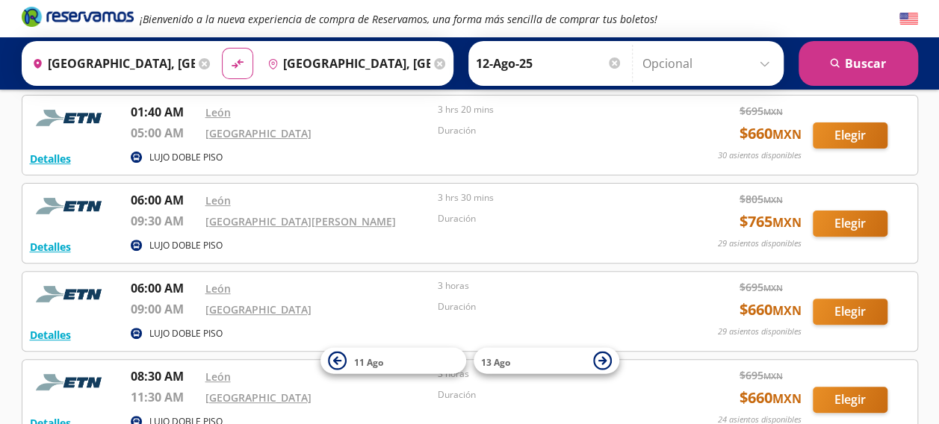
scroll to position [123, 0]
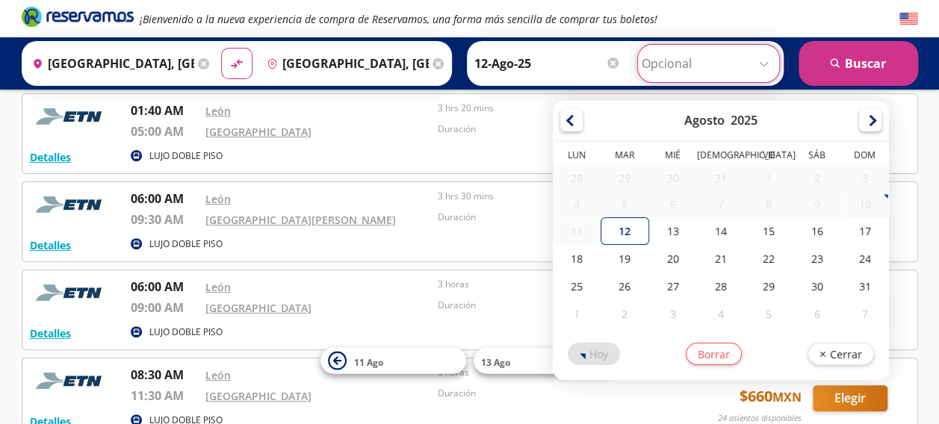
click at [765, 66] on input "Opcional" at bounding box center [709, 63] width 134 height 37
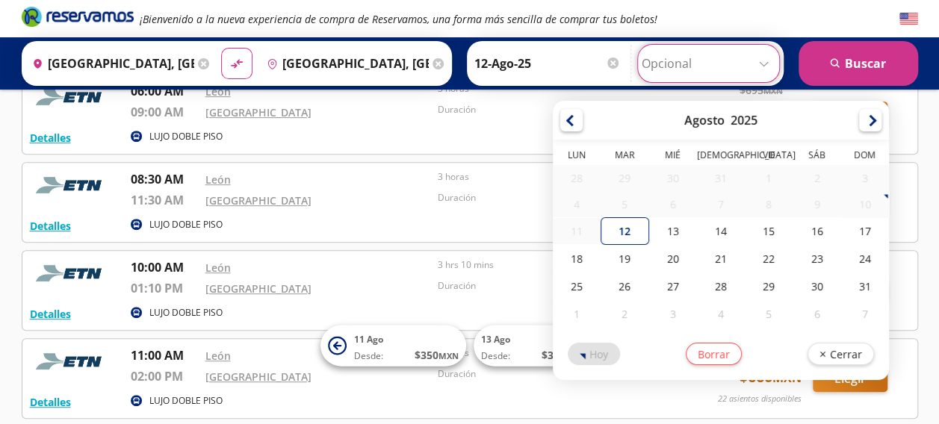
scroll to position [275, 0]
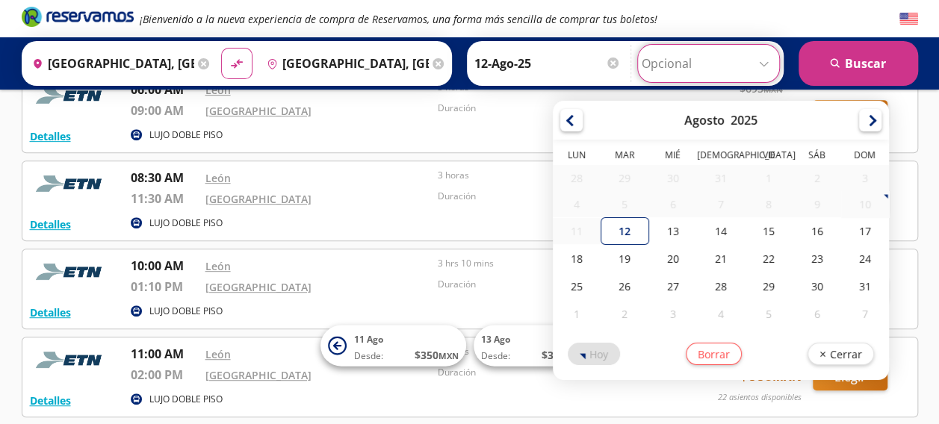
click at [490, 128] on div "LUJO DOBLE PISO" at bounding box center [397, 136] width 533 height 18
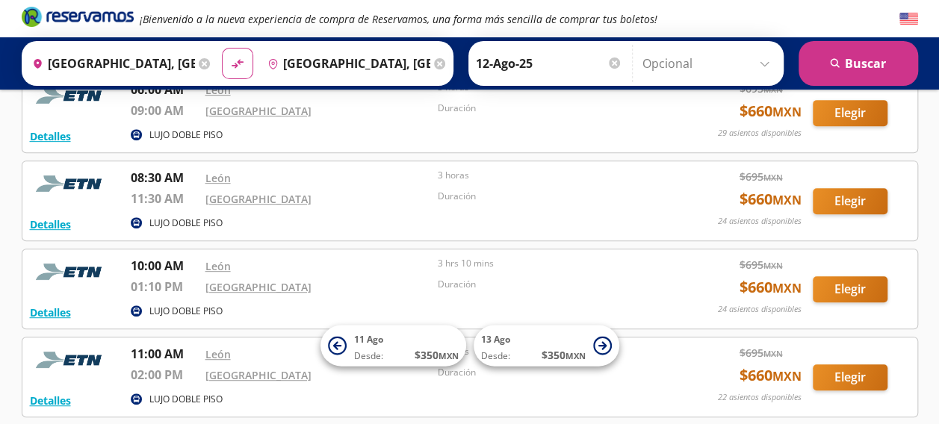
scroll to position [347, 0]
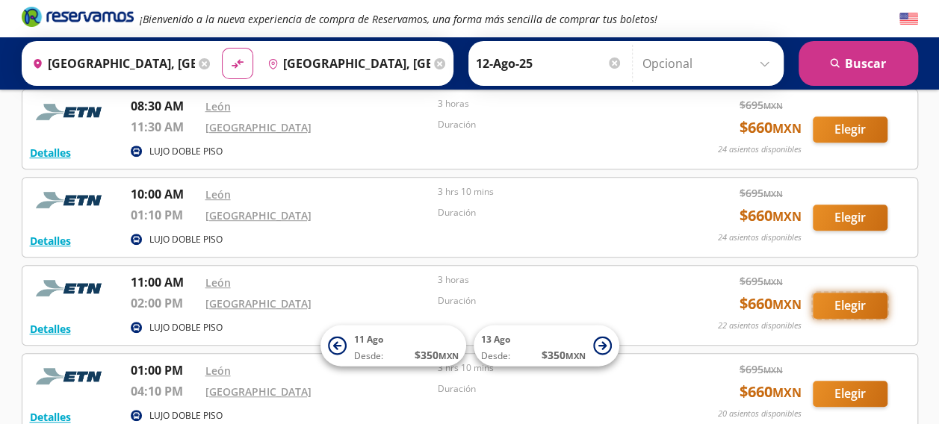
click at [844, 311] on button "Elegir" at bounding box center [850, 306] width 75 height 26
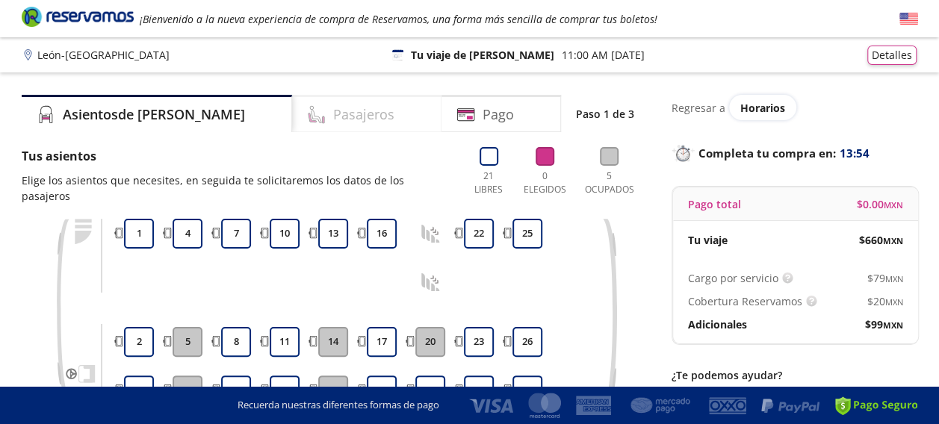
click at [333, 105] on h4 "Pasajeros" at bounding box center [363, 115] width 61 height 20
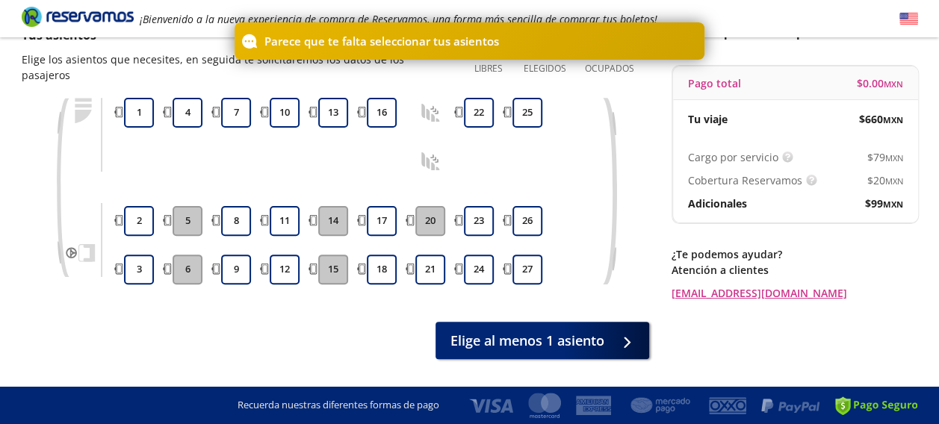
scroll to position [142, 0]
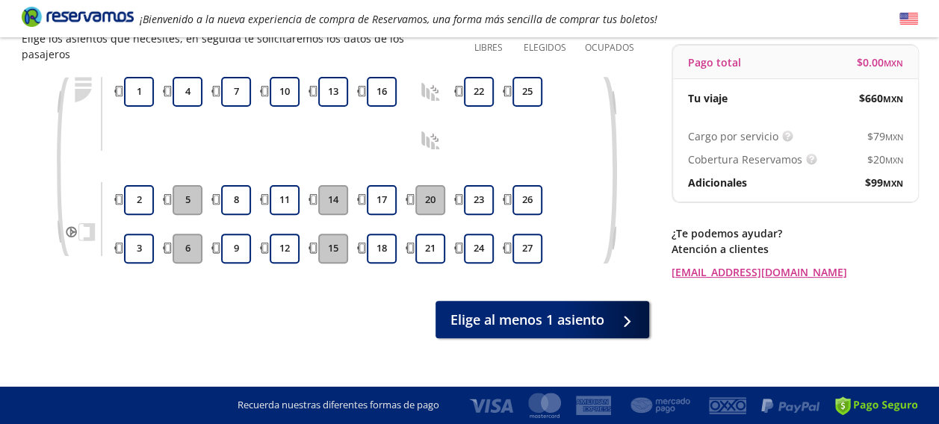
click at [185, 234] on button "6" at bounding box center [188, 249] width 30 height 30
click at [188, 190] on button "5" at bounding box center [188, 200] width 30 height 30
click at [176, 241] on button "6" at bounding box center [188, 249] width 30 height 30
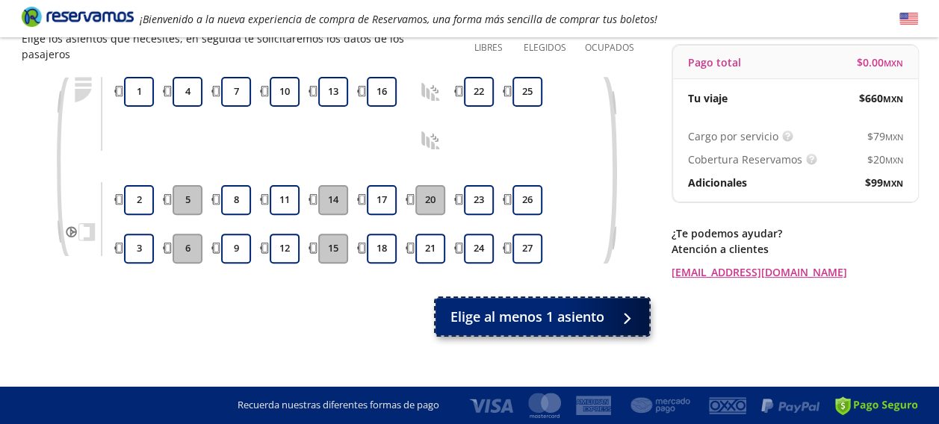
click at [480, 307] on span "Elige al menos 1 asiento" at bounding box center [527, 317] width 154 height 20
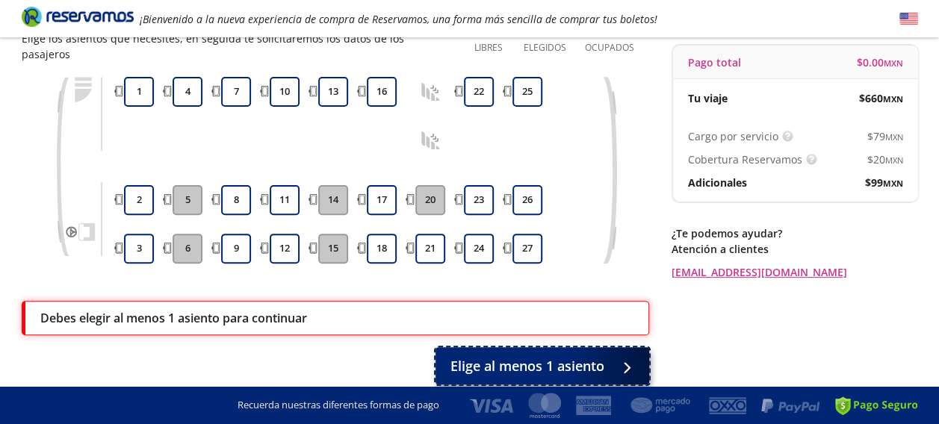
scroll to position [193, 0]
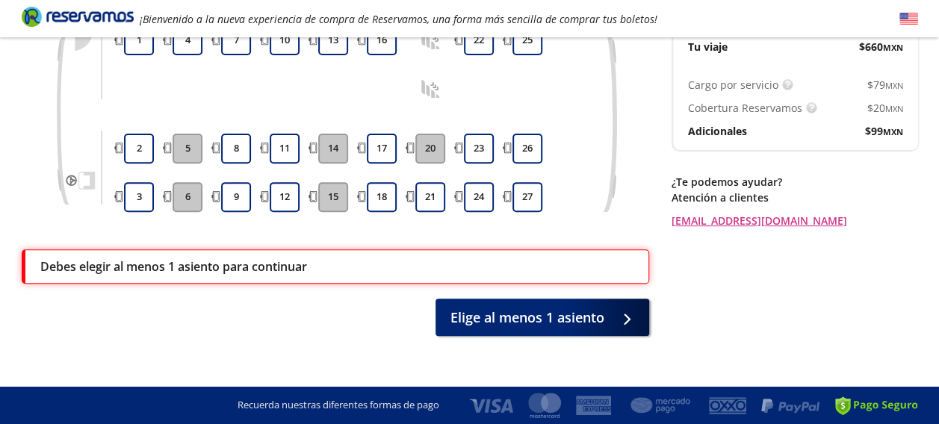
click at [182, 182] on button "6" at bounding box center [188, 197] width 30 height 30
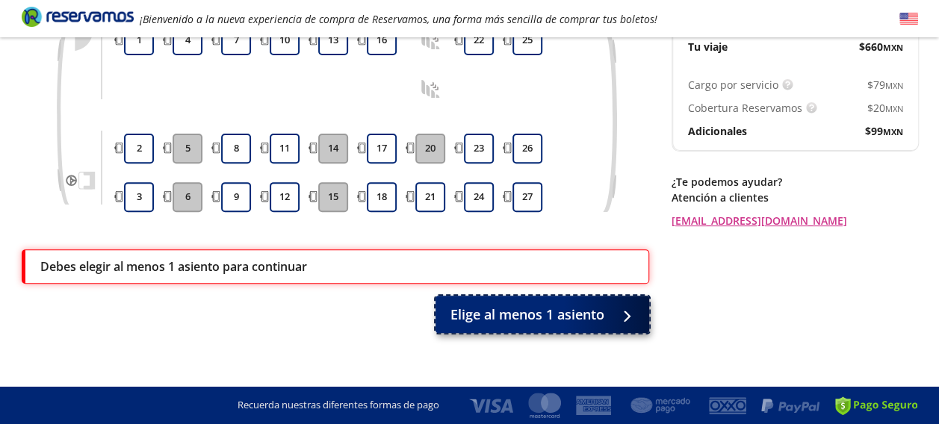
click at [474, 305] on span "Elige al menos 1 asiento" at bounding box center [527, 315] width 154 height 20
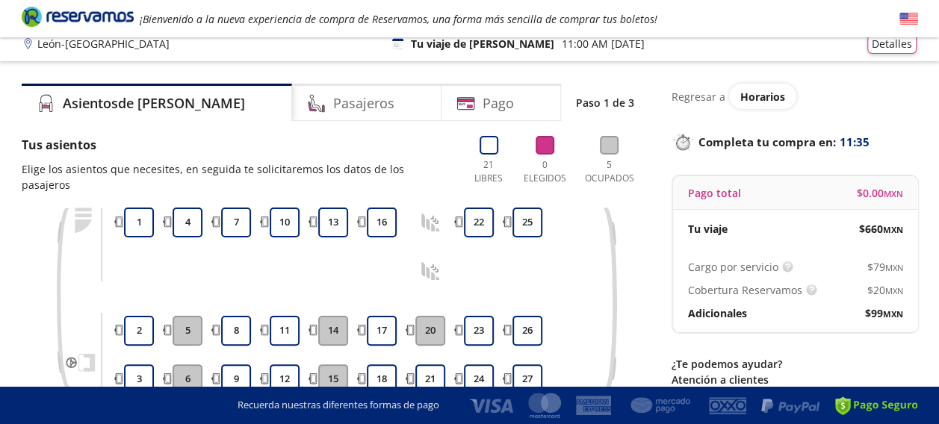
scroll to position [78, 0]
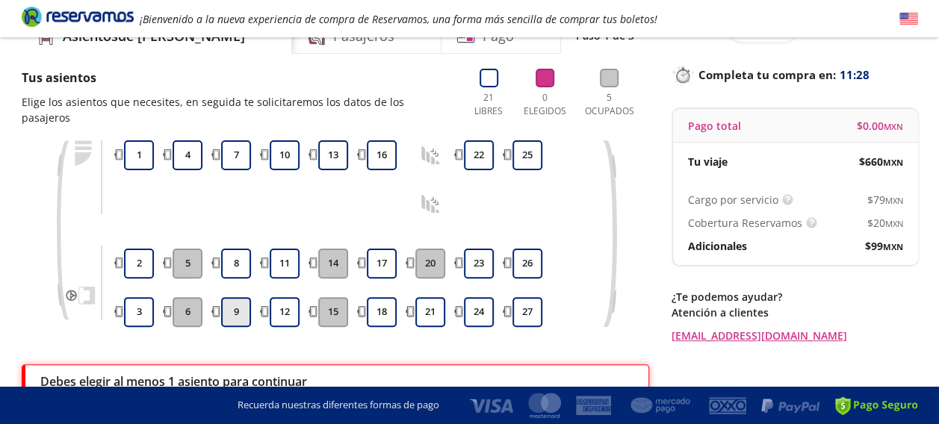
click at [235, 297] on button "9" at bounding box center [236, 312] width 30 height 30
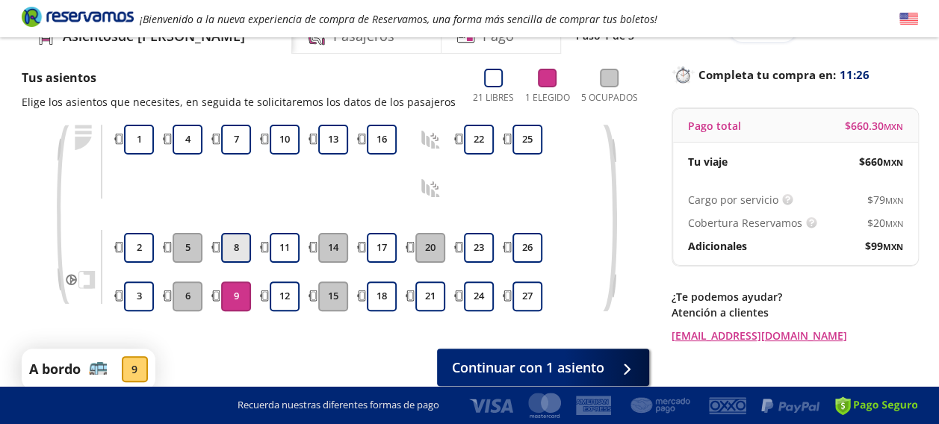
click at [239, 244] on button "8" at bounding box center [236, 248] width 30 height 30
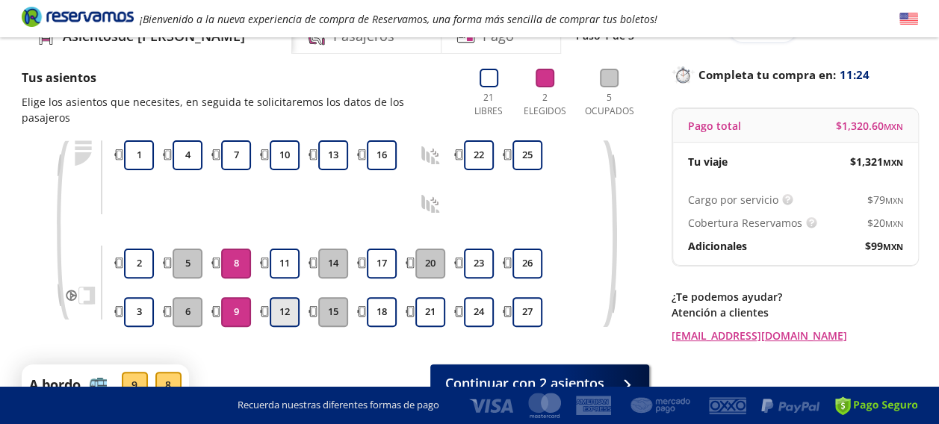
click at [279, 297] on button "12" at bounding box center [285, 312] width 30 height 30
click at [287, 250] on button "11" at bounding box center [285, 264] width 30 height 30
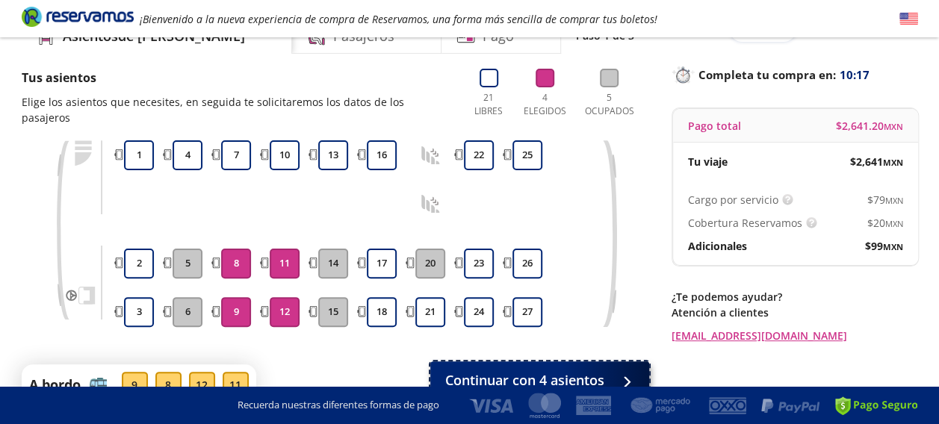
click at [545, 371] on span "Continuar con 4 asientos" at bounding box center [524, 381] width 159 height 20
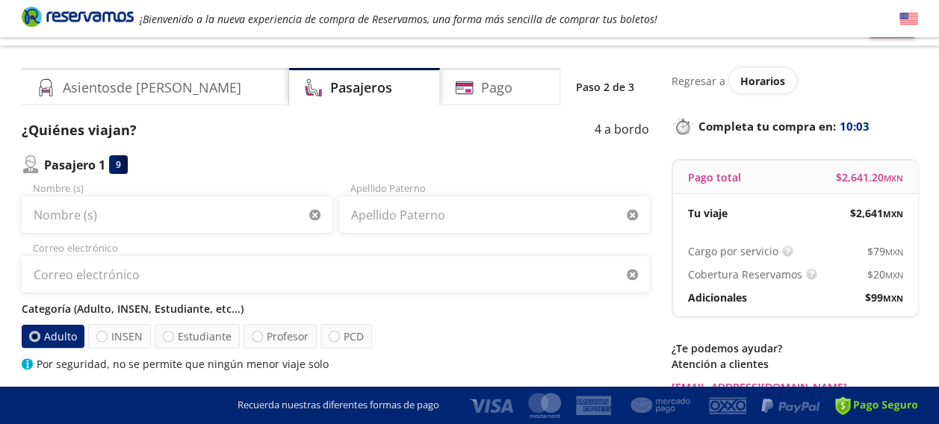
scroll to position [28, 0]
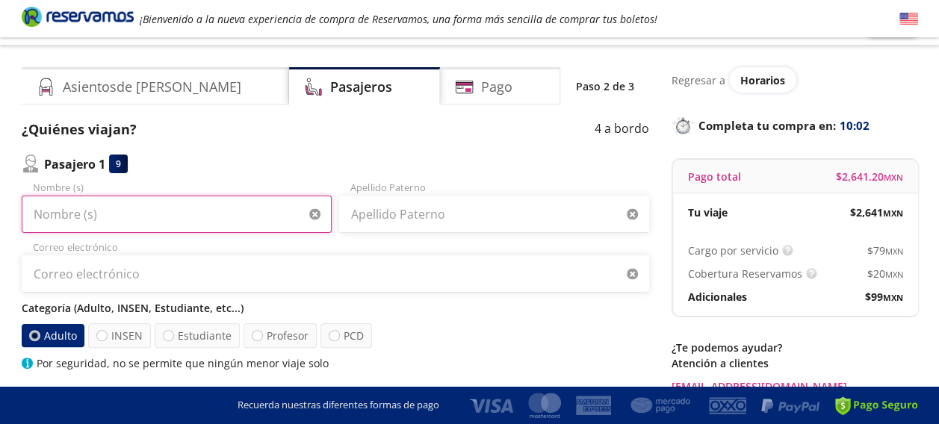
click at [58, 220] on input "Nombre (s)" at bounding box center [177, 214] width 310 height 37
type input "[PERSON_NAME]"
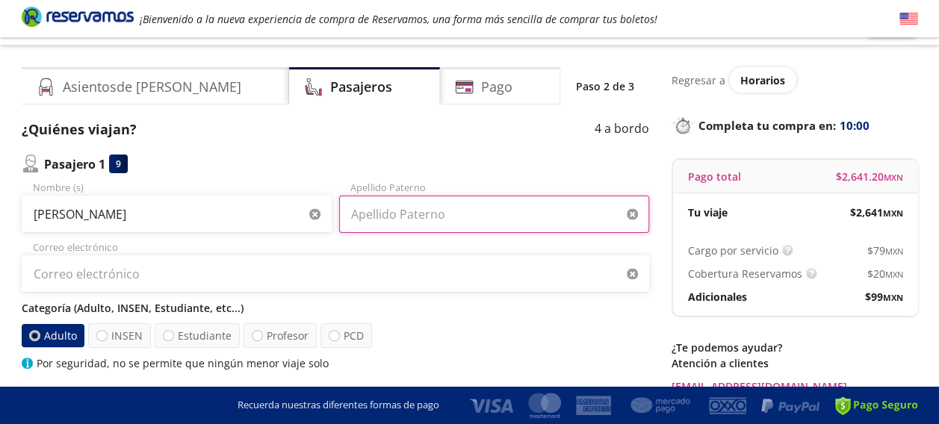
type input "[PERSON_NAME]"
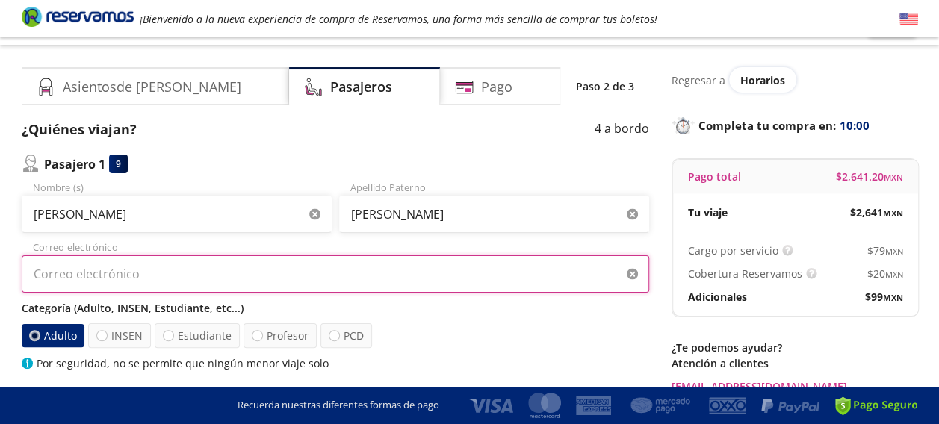
type input "[EMAIL_ADDRESS][DOMAIN_NAME]"
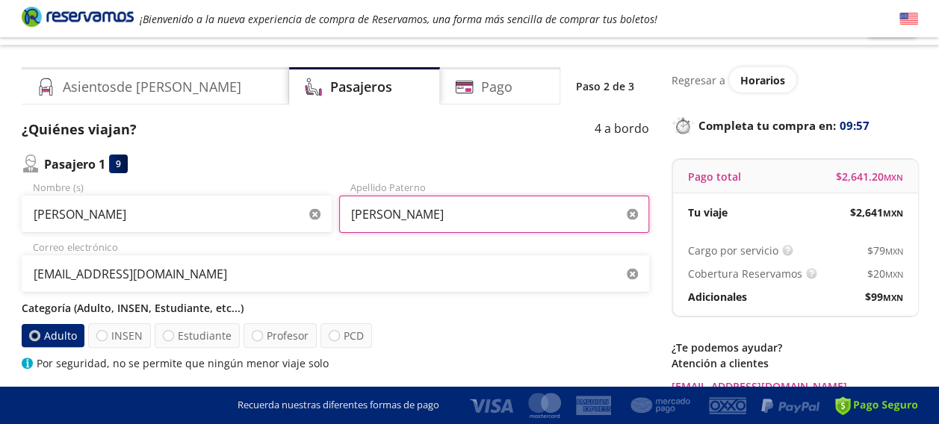
drag, startPoint x: 397, startPoint y: 217, endPoint x: 336, endPoint y: 209, distance: 61.7
click at [336, 209] on div "[PERSON_NAME] (s) T TorresPrice Apellido Paterno" at bounding box center [336, 207] width 628 height 52
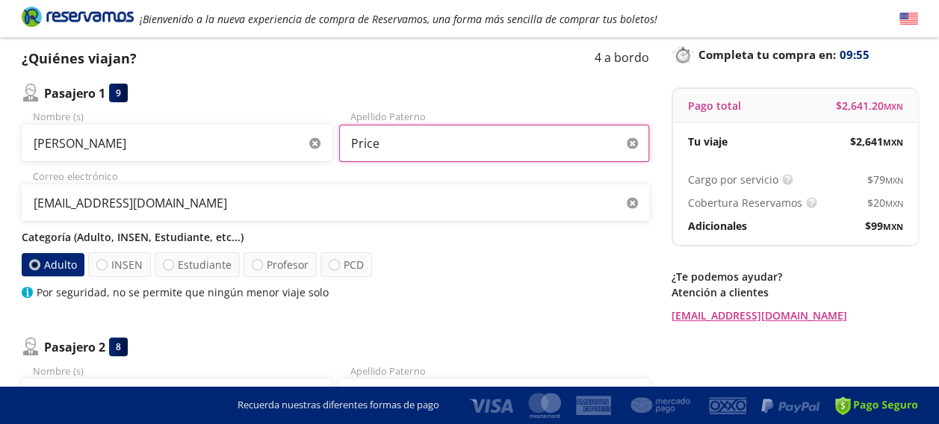
scroll to position [102, 0]
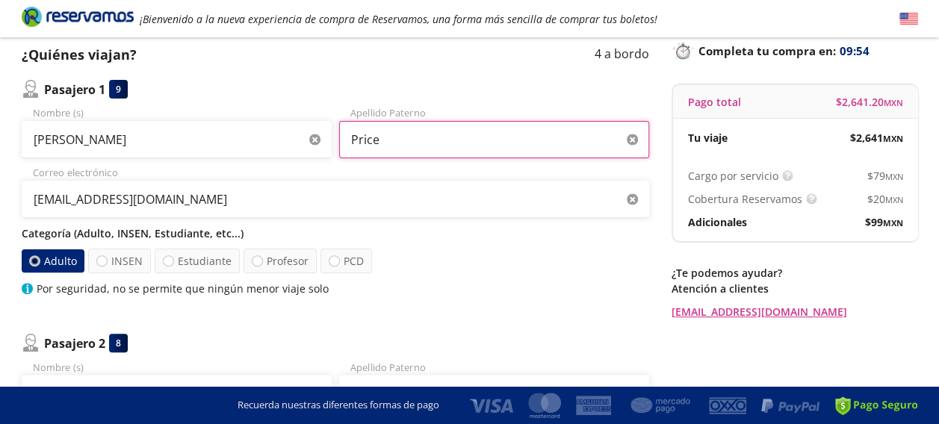
type input "Price"
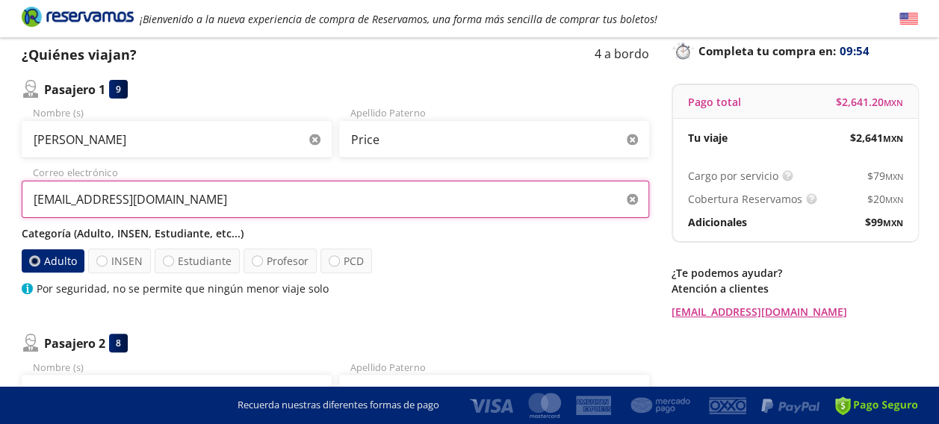
drag, startPoint x: 255, startPoint y: 200, endPoint x: 1, endPoint y: 191, distance: 254.2
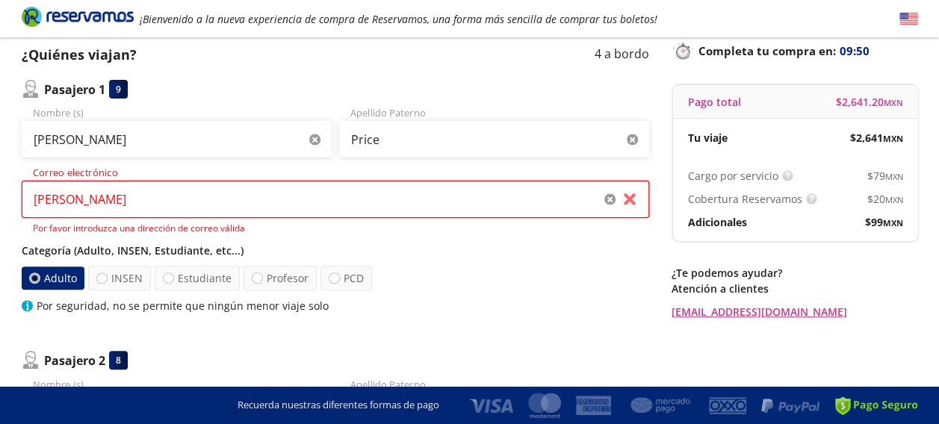
type input "[EMAIL_ADDRESS][DOMAIN_NAME]"
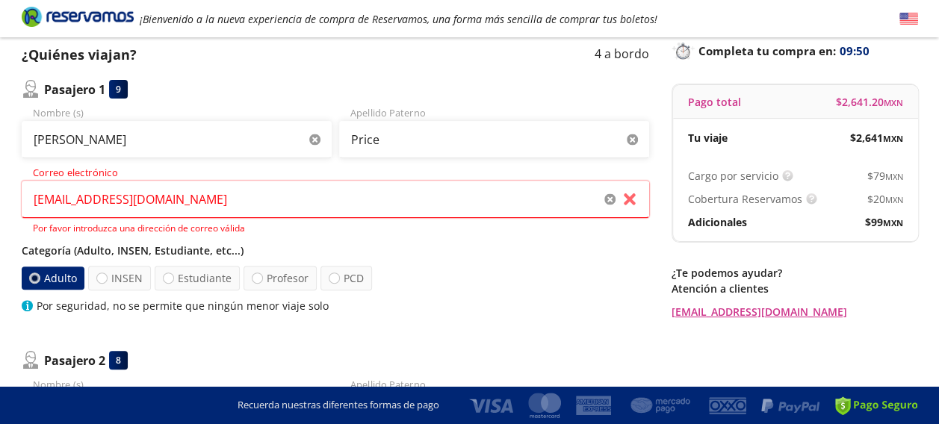
type input "[PERSON_NAME]"
type input "TorresPrice"
type input "[EMAIL_ADDRESS][DOMAIN_NAME]"
type input "[PERSON_NAME]"
type input "TorresPrice"
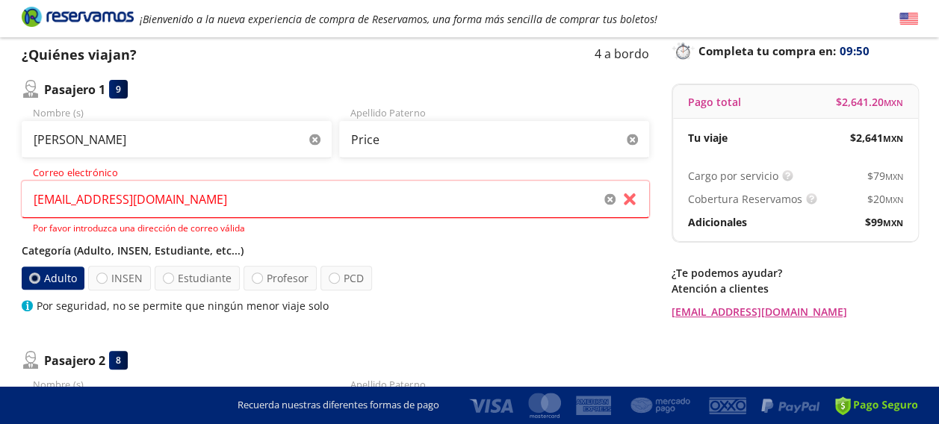
type input "[EMAIL_ADDRESS][DOMAIN_NAME]"
type input "[PERSON_NAME]"
type input "TorresPrice"
type input "[EMAIL_ADDRESS][DOMAIN_NAME]"
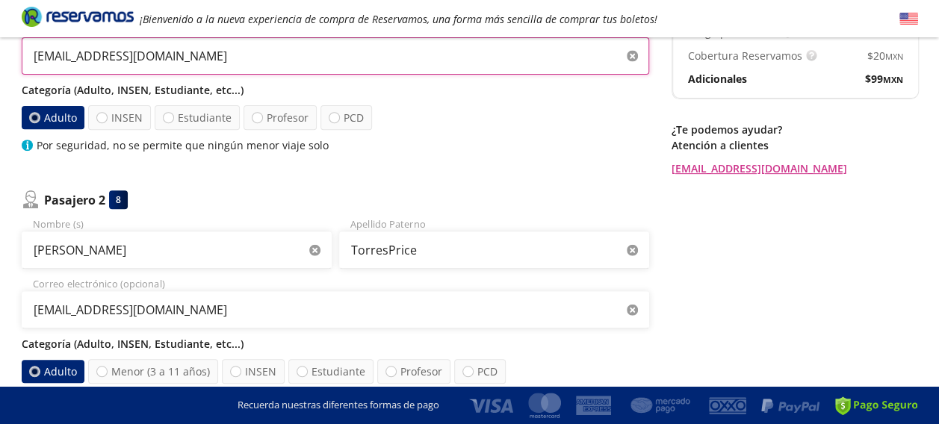
scroll to position [247, 0]
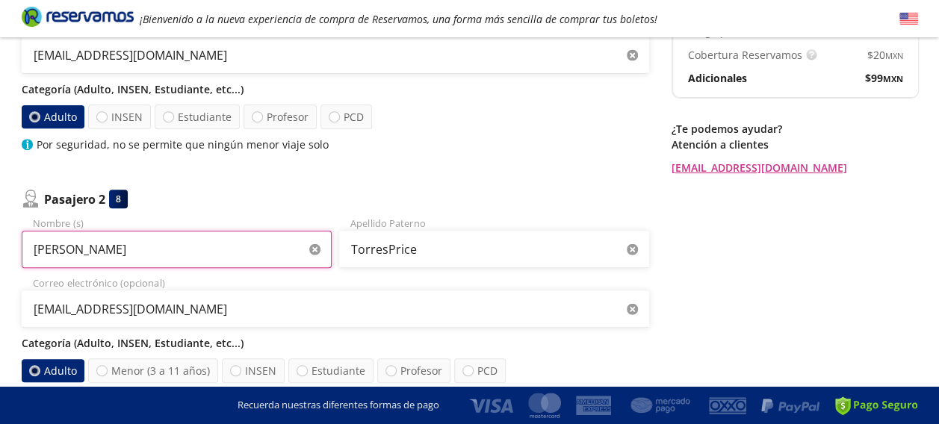
click at [51, 250] on input "[PERSON_NAME]" at bounding box center [177, 249] width 310 height 37
type input "[PERSON_NAME]"
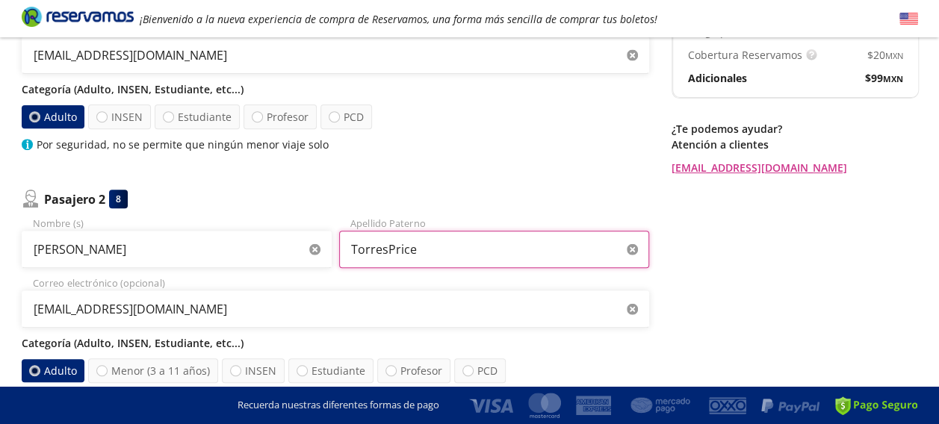
drag, startPoint x: 385, startPoint y: 250, endPoint x: 332, endPoint y: 242, distance: 53.6
click at [332, 242] on div "[PERSON_NAME] (s) TorresPrice Apellido Paterno" at bounding box center [336, 242] width 628 height 52
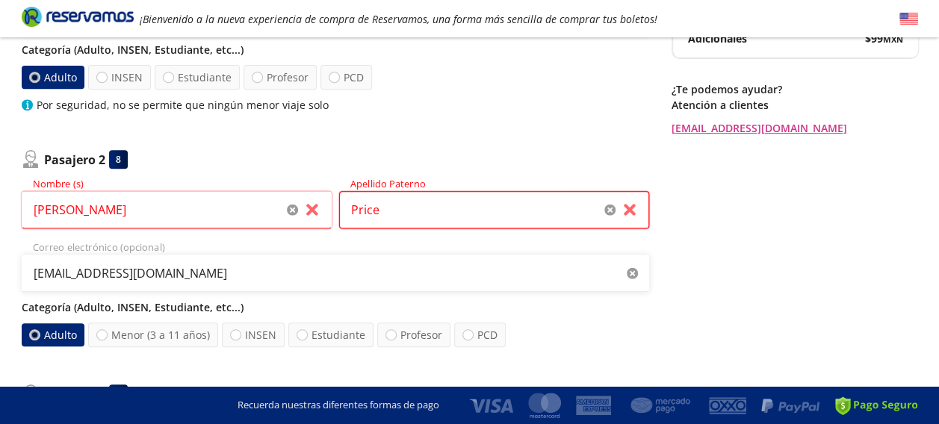
scroll to position [288, 0]
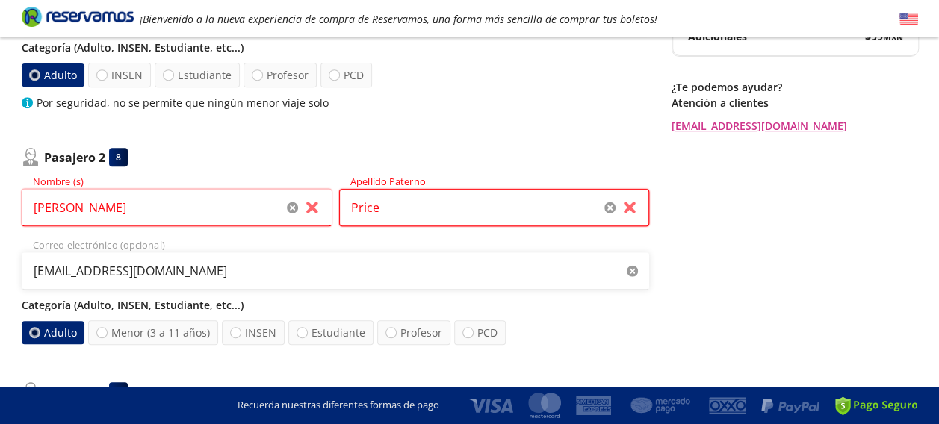
click at [400, 210] on input "Price" at bounding box center [494, 207] width 310 height 37
type input "Price"
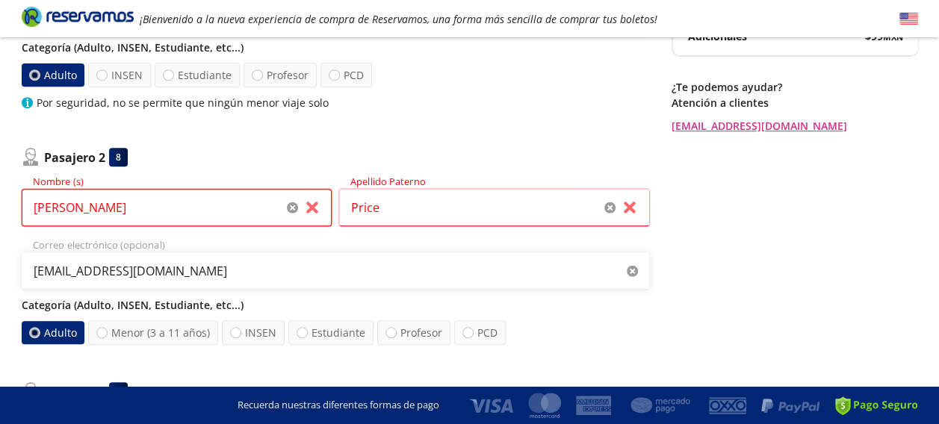
click at [176, 213] on input "[PERSON_NAME]" at bounding box center [177, 207] width 310 height 37
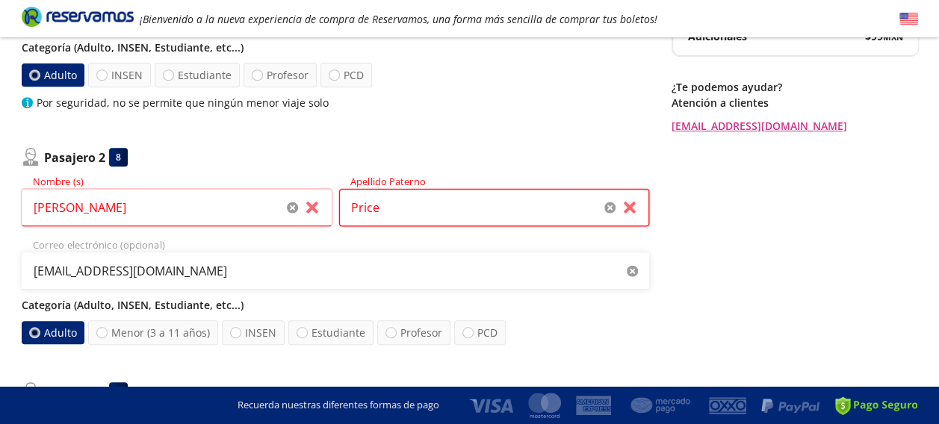
click at [458, 203] on input "Price" at bounding box center [494, 207] width 310 height 37
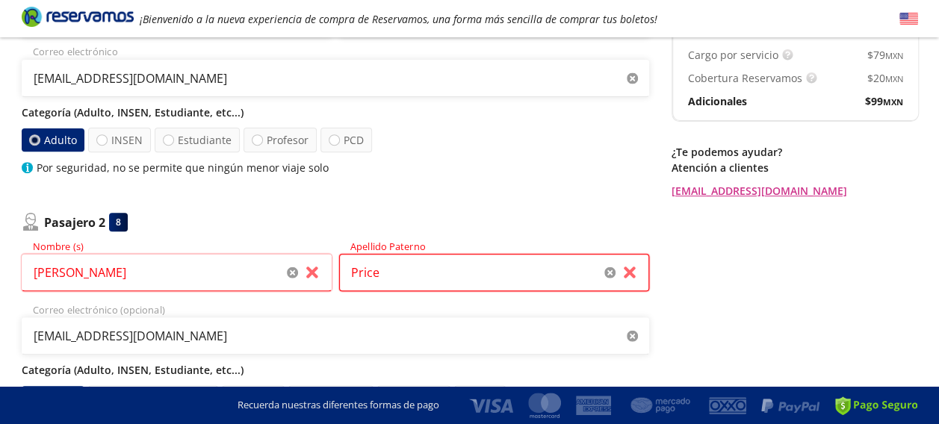
scroll to position [223, 0]
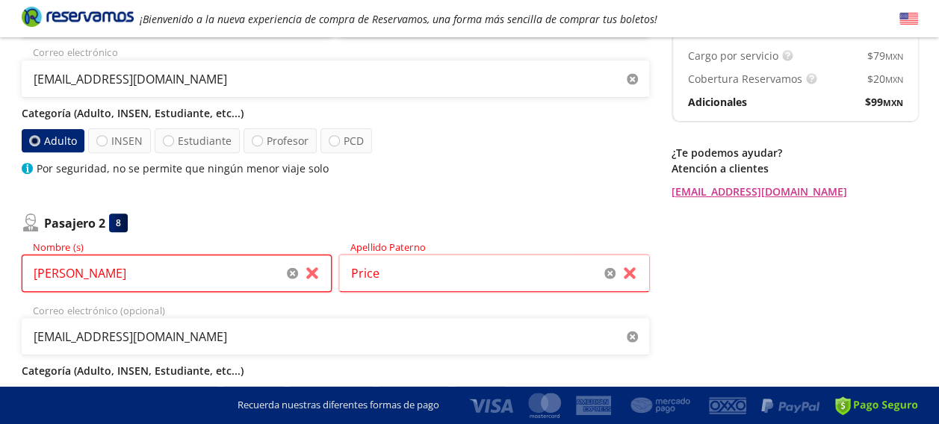
click at [52, 274] on input "[PERSON_NAME]" at bounding box center [177, 273] width 310 height 37
type input "[PERSON_NAME]"
click at [220, 199] on div "Pasajero 1 9 [PERSON_NAME] (s) Price Apellido Paterno [EMAIL_ADDRESS][DOMAIN_NA…" at bounding box center [336, 418] width 628 height 917
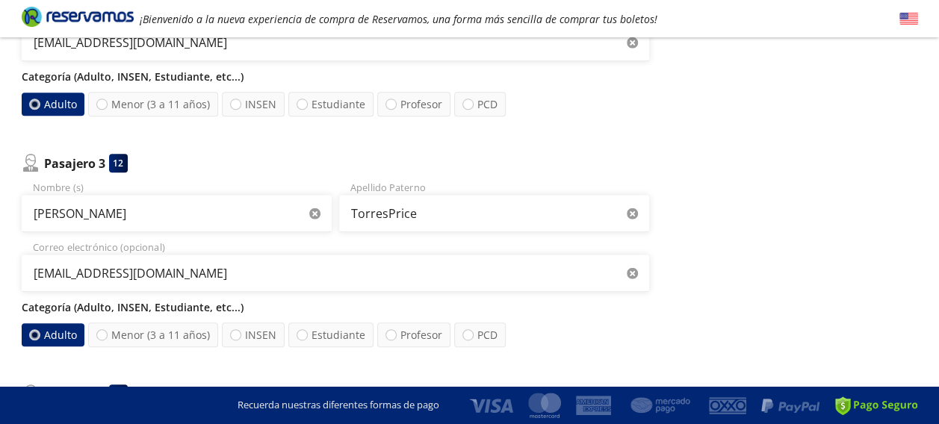
scroll to position [518, 0]
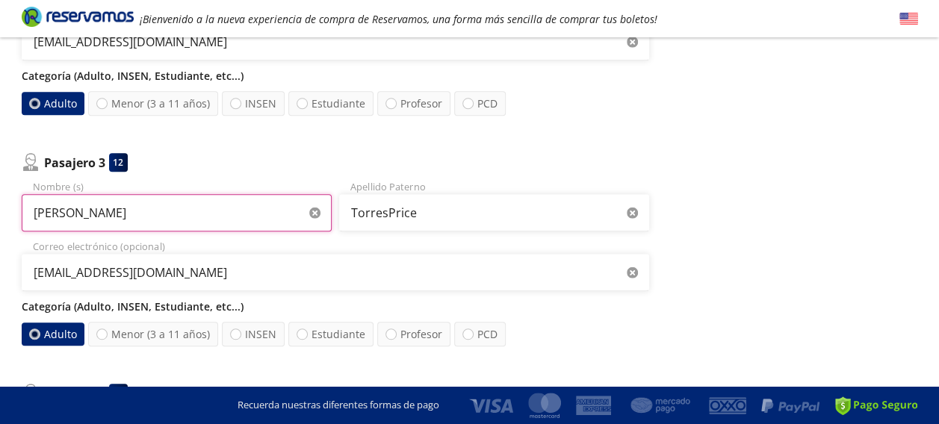
click at [49, 214] on input "[PERSON_NAME]" at bounding box center [177, 212] width 310 height 37
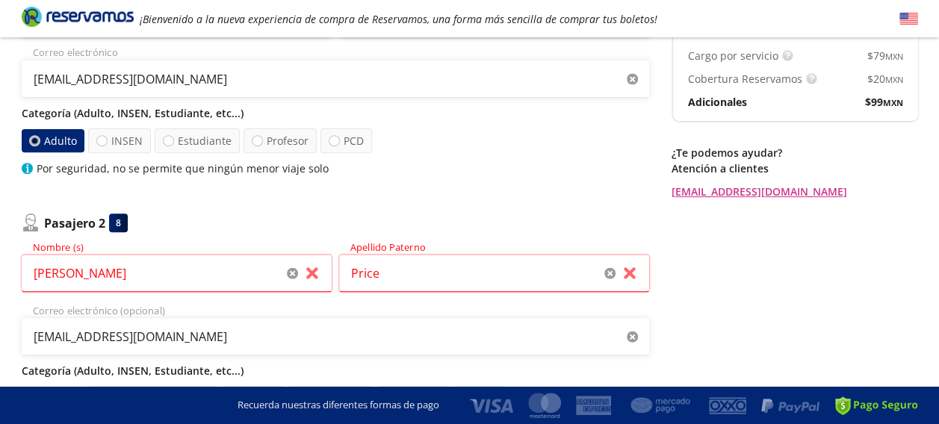
scroll to position [223, 0]
type input "Aanda"
drag, startPoint x: 93, startPoint y: 279, endPoint x: 0, endPoint y: 239, distance: 101.0
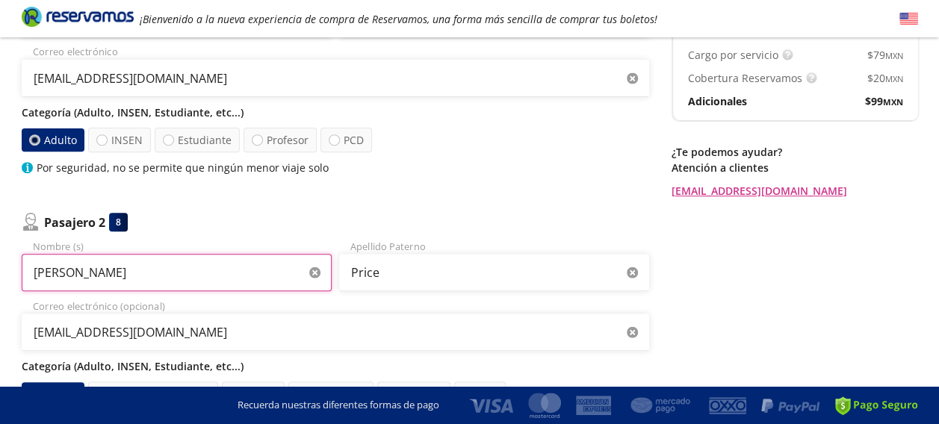
type input "[PERSON_NAME]"
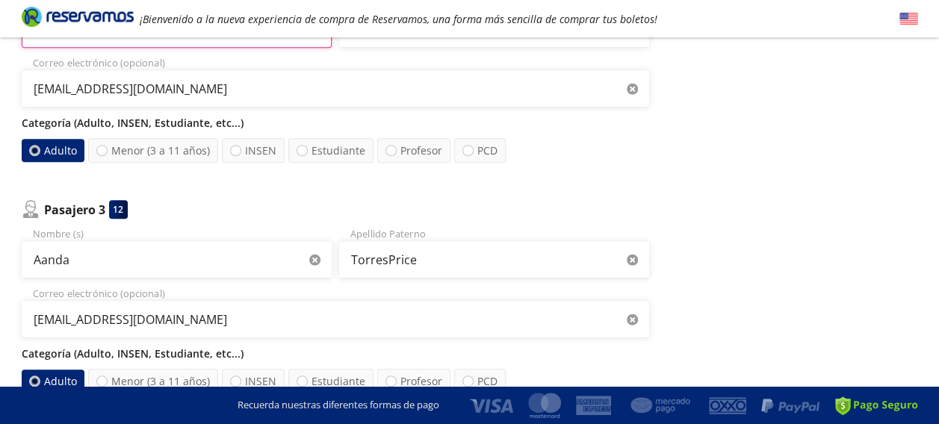
scroll to position [475, 0]
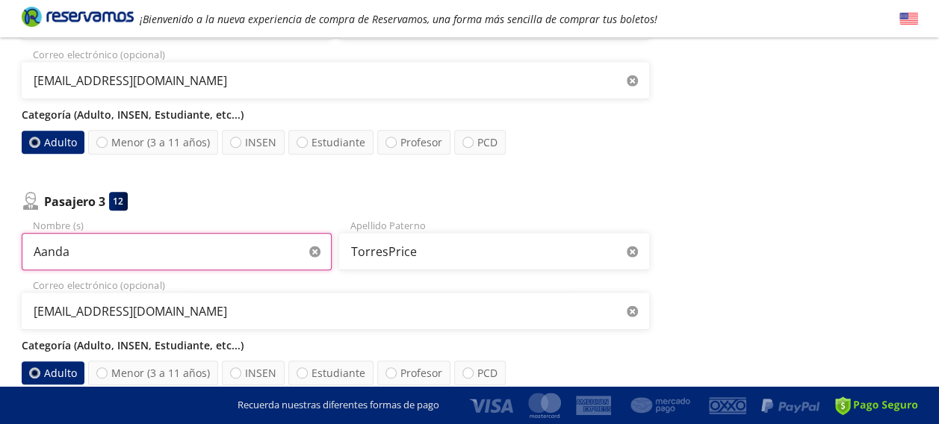
drag, startPoint x: 91, startPoint y: 252, endPoint x: 0, endPoint y: 220, distance: 96.6
click at [0, 220] on html "Group 9 Created with Sketch. Datos para la compra León - [GEOGRAPHIC_DATA] ¡Bie…" at bounding box center [469, 210] width 939 height 1370
type input "[PERSON_NAME]"
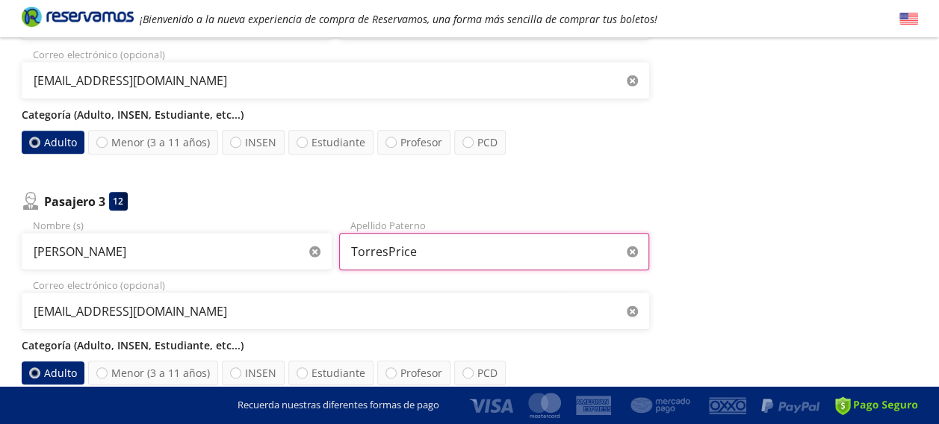
click at [385, 250] on input "TorresPrice" at bounding box center [494, 251] width 310 height 37
drag, startPoint x: 385, startPoint y: 250, endPoint x: 316, endPoint y: 241, distance: 70.0
click at [316, 241] on div "[PERSON_NAME] Nombre (s) TorresPrice Apellido Paterno" at bounding box center [336, 244] width 628 height 52
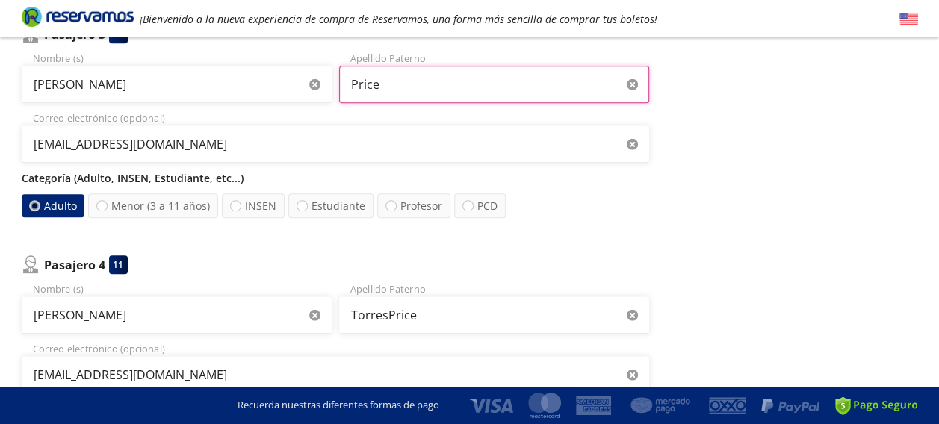
scroll to position [651, 0]
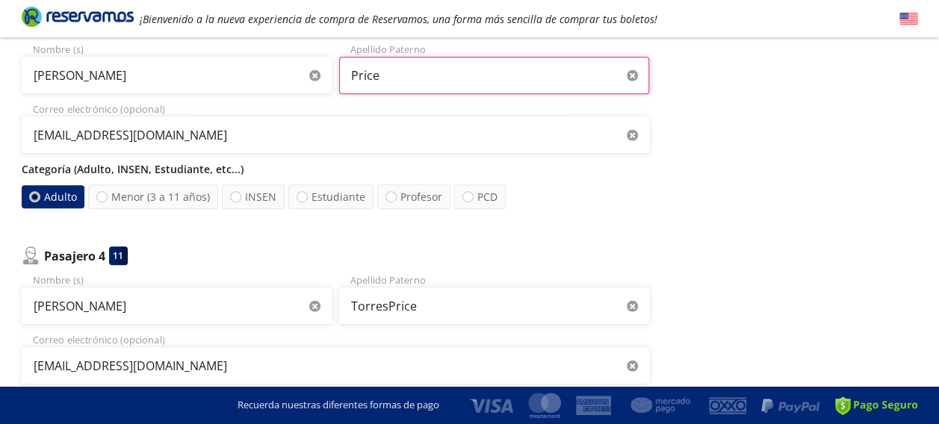
type input "Price"
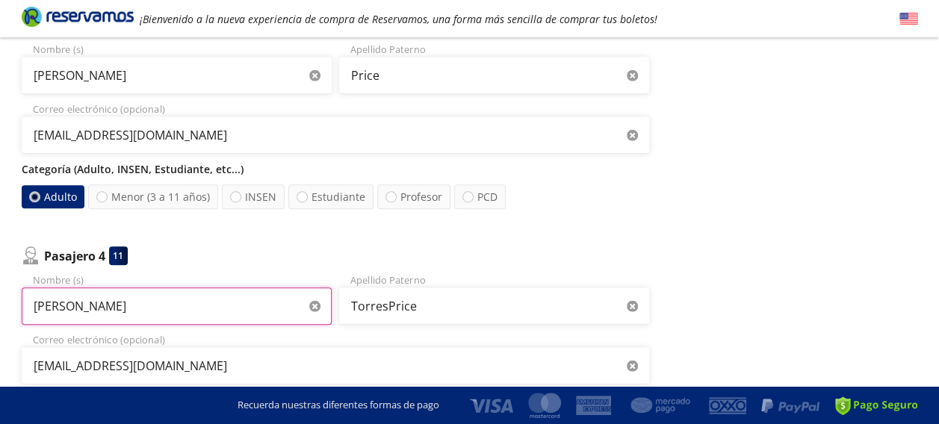
drag, startPoint x: 147, startPoint y: 309, endPoint x: -3, endPoint y: 346, distance: 154.6
click at [0, 346] on html "Group 9 Created with Sketch. Datos para la compra León - [GEOGRAPHIC_DATA] ¡Bie…" at bounding box center [469, 34] width 939 height 1370
type input "j"
type input "[PERSON_NAME]"
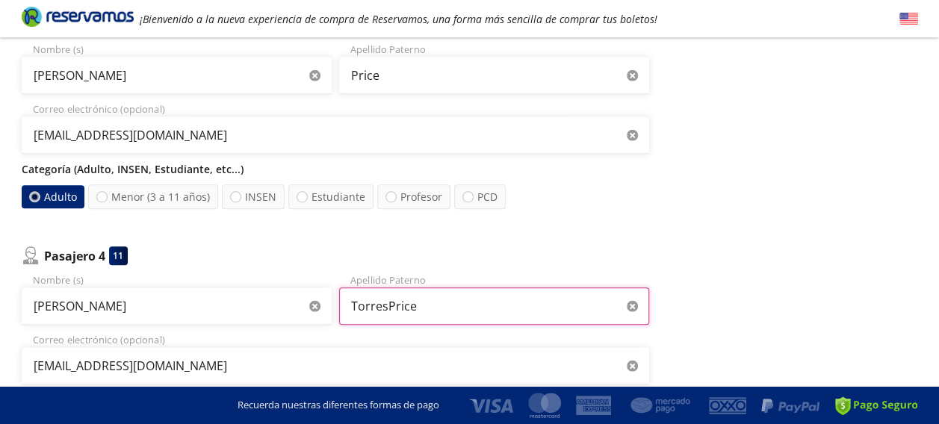
drag, startPoint x: 386, startPoint y: 309, endPoint x: 345, endPoint y: 303, distance: 41.4
click at [345, 303] on input "TorresPrice" at bounding box center [494, 306] width 310 height 37
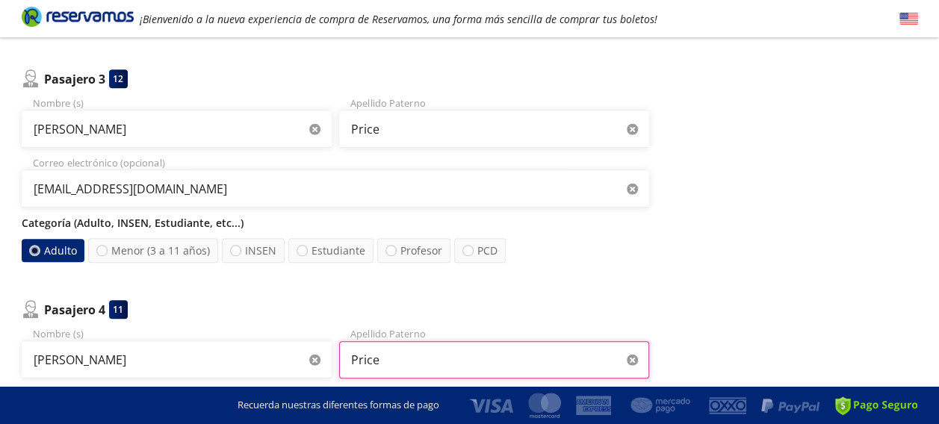
scroll to position [596, 0]
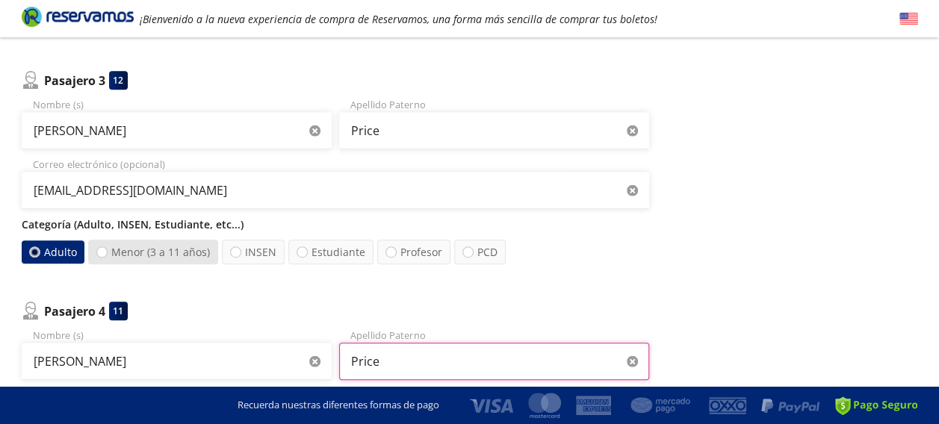
type input "Price"
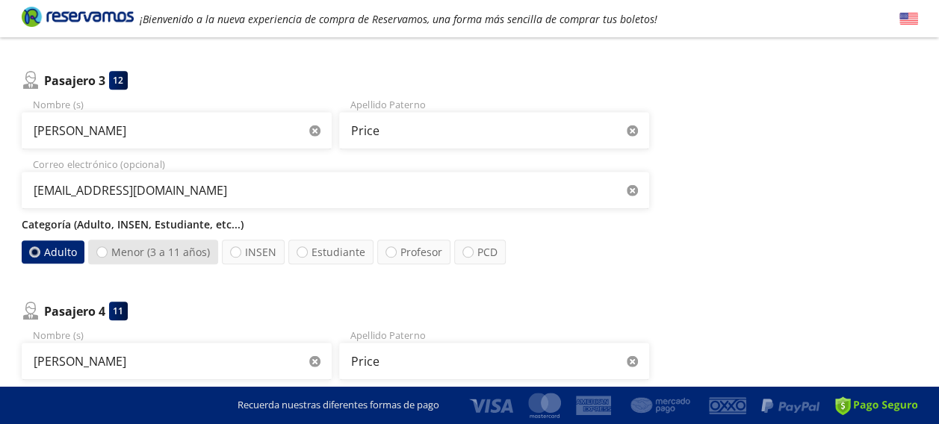
click at [133, 250] on label "Menor (3 a 11 años)" at bounding box center [153, 252] width 130 height 25
click at [107, 250] on input "Menor (3 a 11 años)" at bounding box center [102, 252] width 10 height 10
radio input "true"
radio input "false"
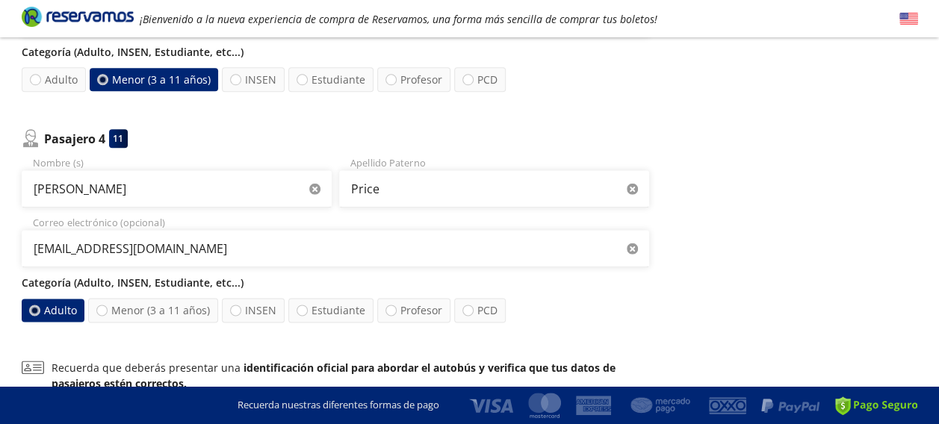
scroll to position [769, 0]
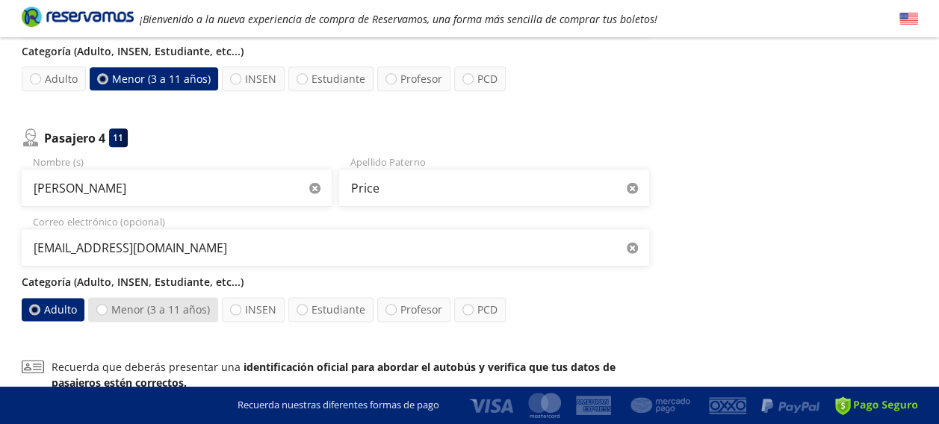
click at [142, 315] on label "Menor (3 a 11 años)" at bounding box center [153, 309] width 130 height 25
click at [107, 315] on input "Menor (3 a 11 años)" at bounding box center [102, 310] width 10 height 10
radio input "true"
radio input "false"
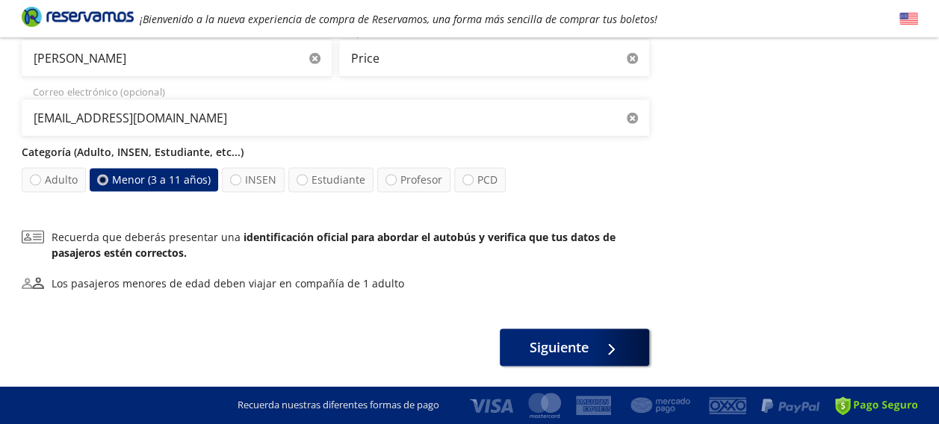
scroll to position [944, 0]
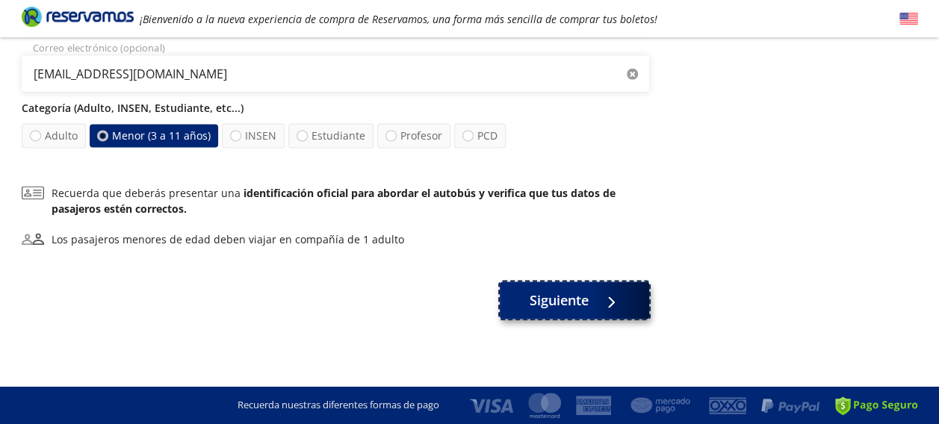
click at [566, 304] on span "Siguiente" at bounding box center [559, 301] width 59 height 20
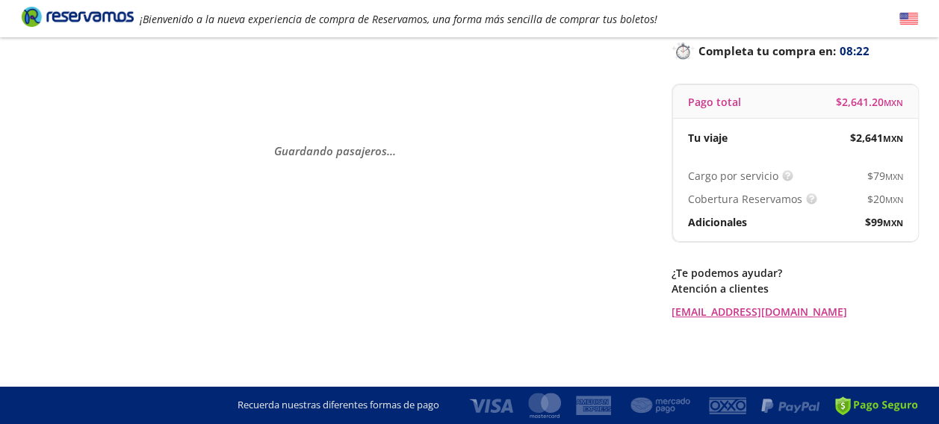
scroll to position [0, 0]
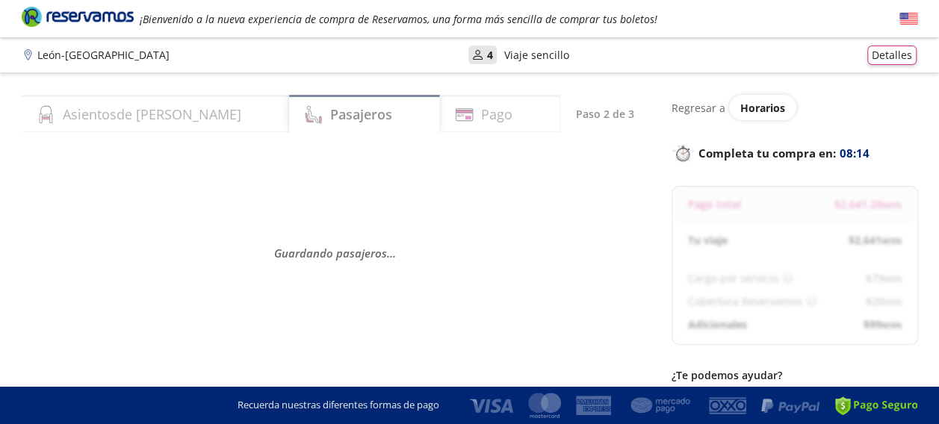
select select "MX"
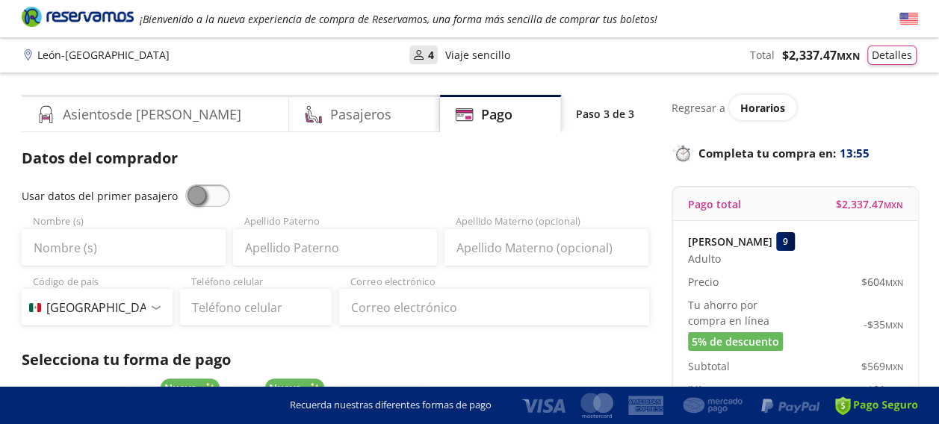
scroll to position [105, 0]
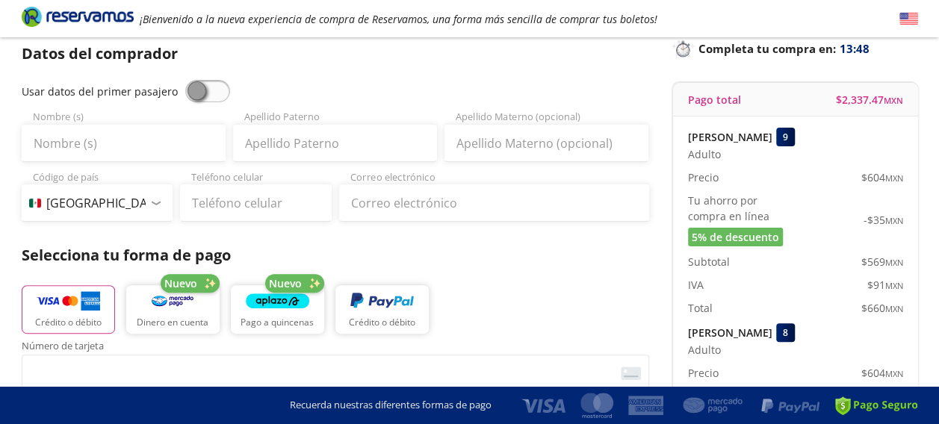
click at [220, 87] on span at bounding box center [207, 91] width 45 height 22
click at [185, 80] on input "checkbox" at bounding box center [185, 80] width 0 height 0
type input "[PERSON_NAME]"
type input "Price"
type input "[EMAIL_ADDRESS][DOMAIN_NAME]"
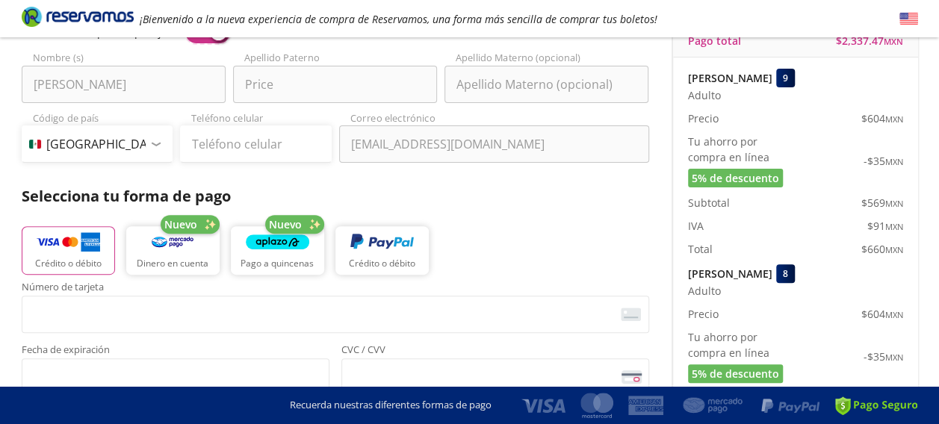
scroll to position [164, 0]
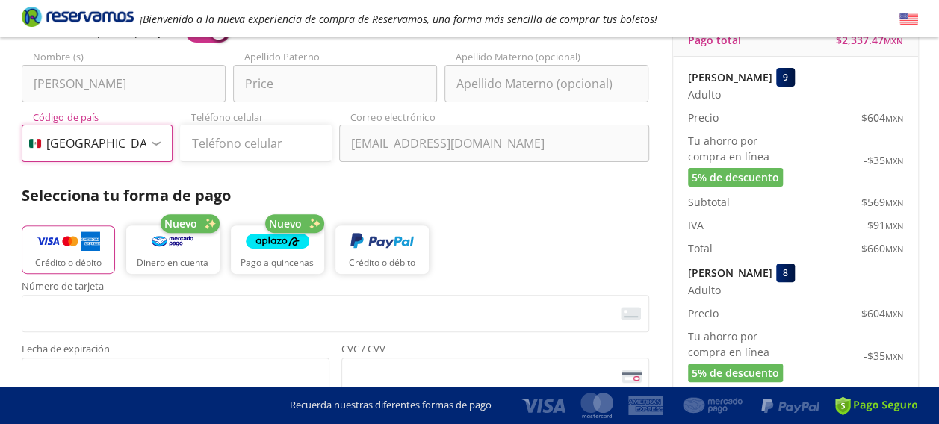
click at [139, 146] on select "Código de país [GEOGRAPHIC_DATA] +1 [GEOGRAPHIC_DATA] +52 [GEOGRAPHIC_DATA] +57…" at bounding box center [98, 143] width 152 height 37
select select "US"
click at [22, 125] on select "Código de país [GEOGRAPHIC_DATA] +1 [GEOGRAPHIC_DATA] +52 [GEOGRAPHIC_DATA] +57…" at bounding box center [98, 143] width 152 height 37
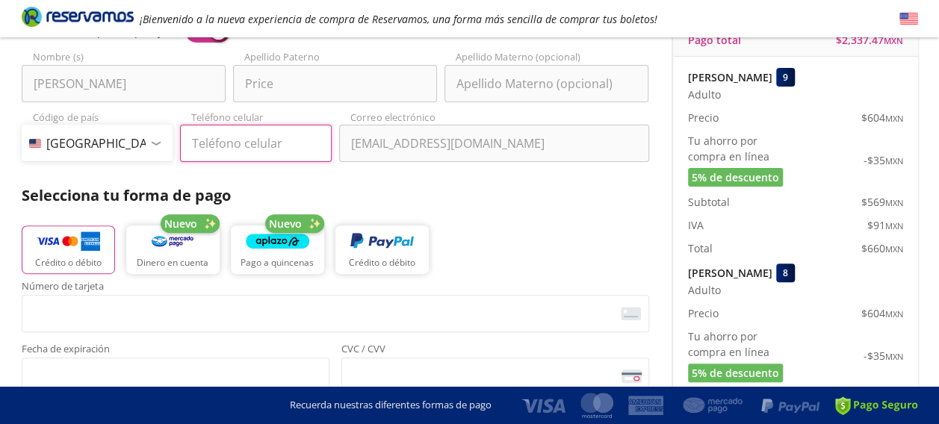
click at [241, 151] on input "Teléfono celular" at bounding box center [256, 143] width 152 height 37
type input "[PHONE_NUMBER]"
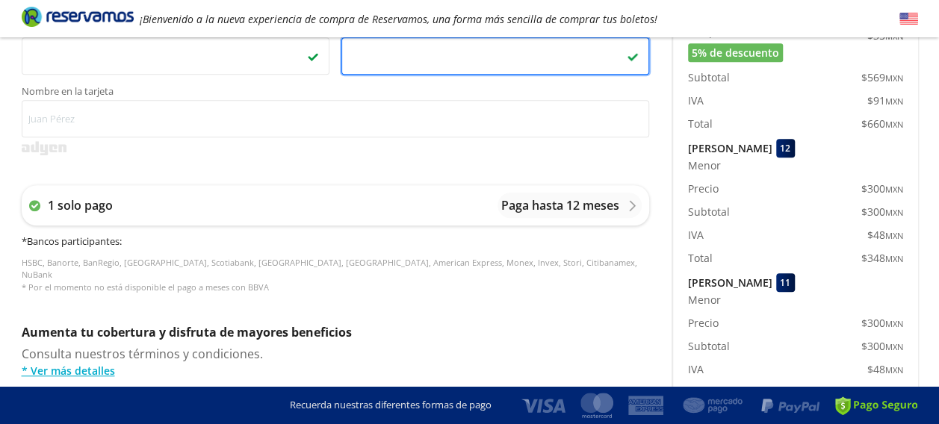
scroll to position [486, 0]
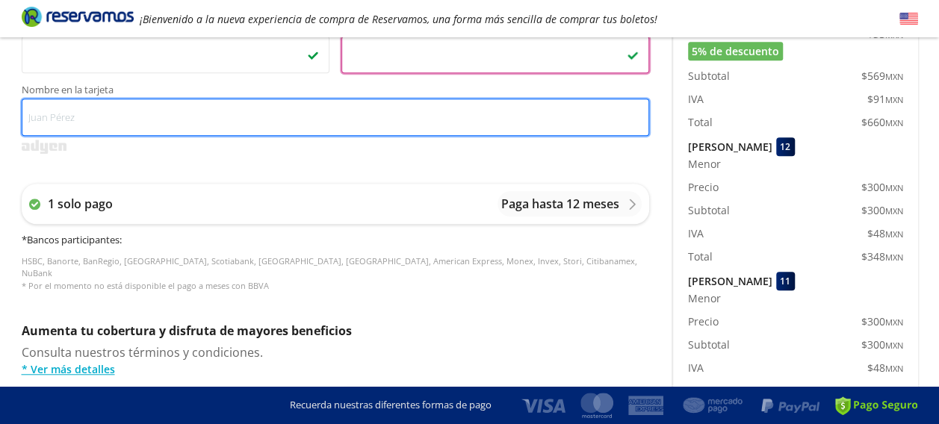
click at [54, 117] on input "Nombre en la tarjeta" at bounding box center [336, 117] width 628 height 37
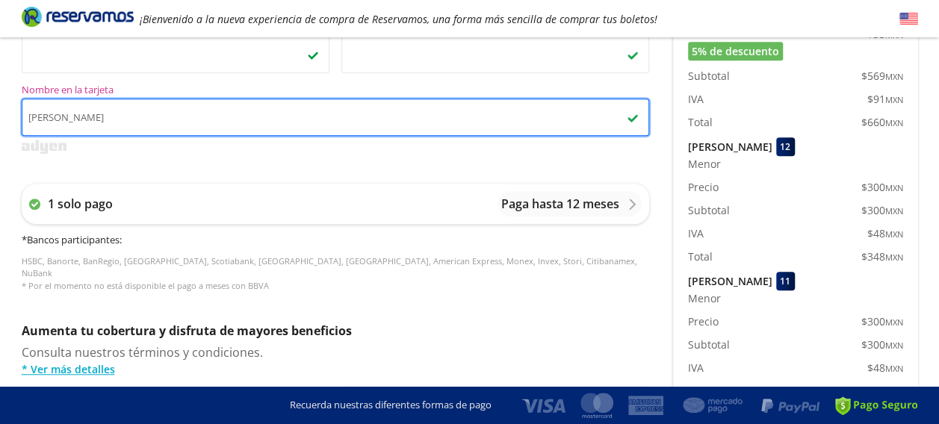
type input "[PERSON_NAME]"
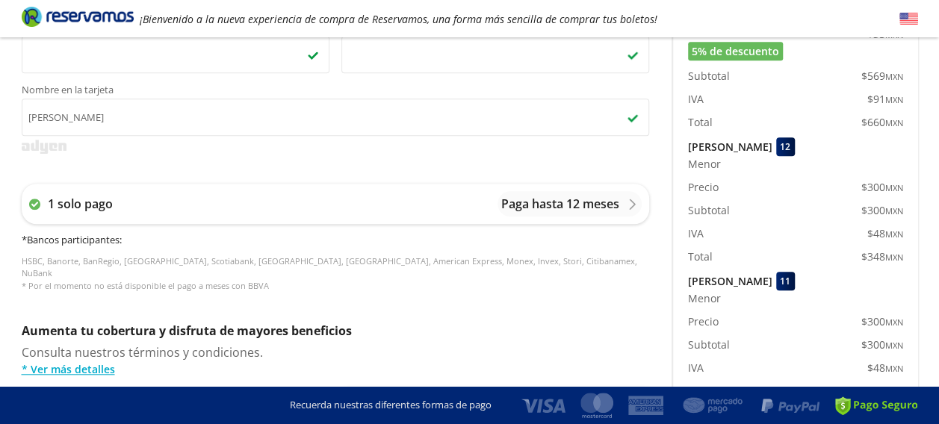
click at [341, 164] on div "Número de tarjeta <p>Your browser does not support iframes.</p> Fecha de expira…" at bounding box center [336, 133] width 628 height 347
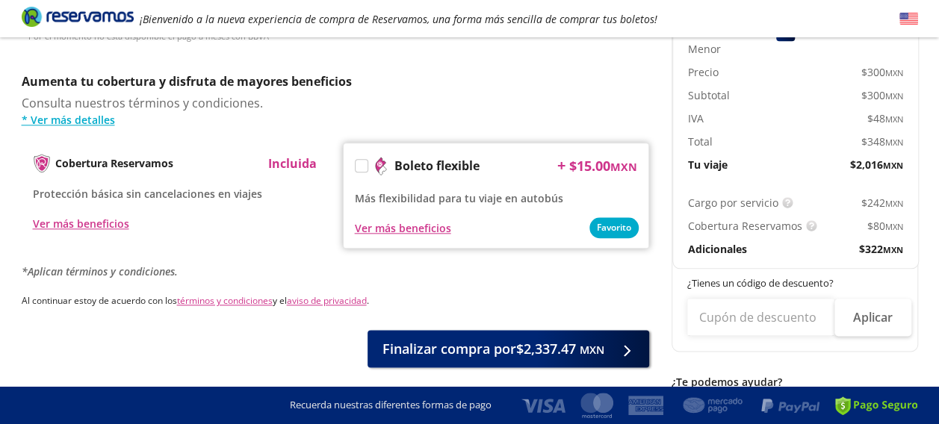
scroll to position [843, 0]
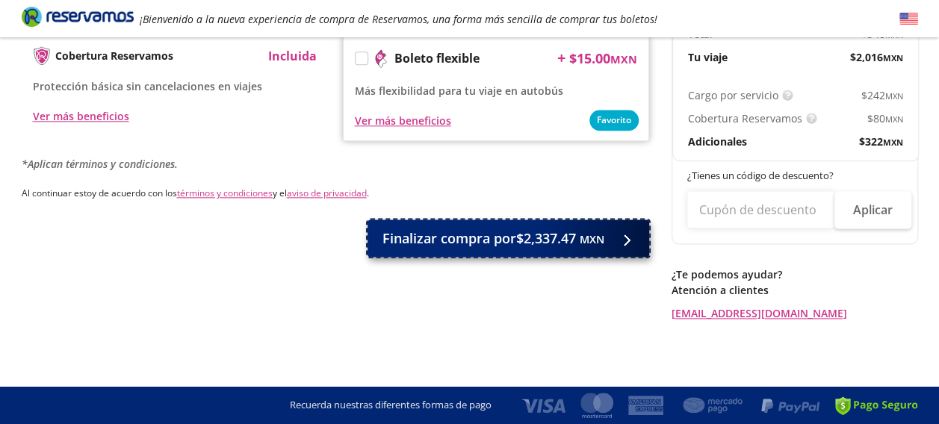
click at [470, 236] on button "Finalizar compra por $2,337.47 MXN" at bounding box center [509, 238] width 282 height 37
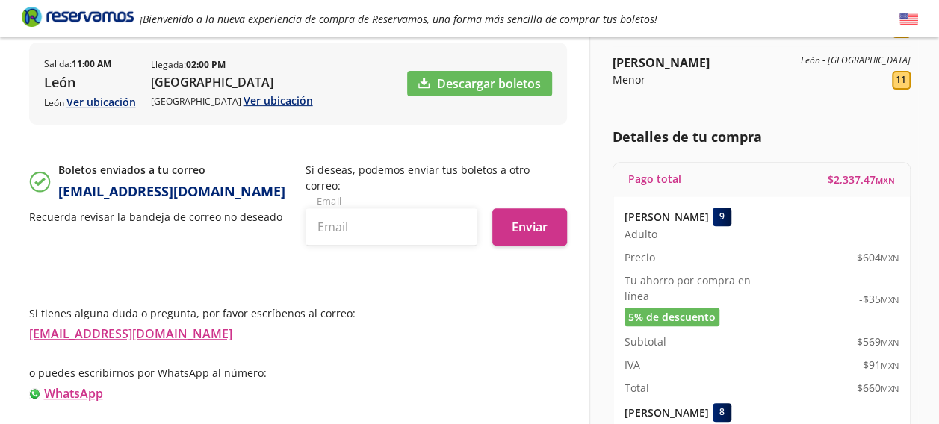
scroll to position [252, 0]
click at [421, 284] on div "Si tienes alguna duda o pregunta, por favor escríbenos al correo: [EMAIL_ADDRES…" at bounding box center [298, 373] width 538 height 179
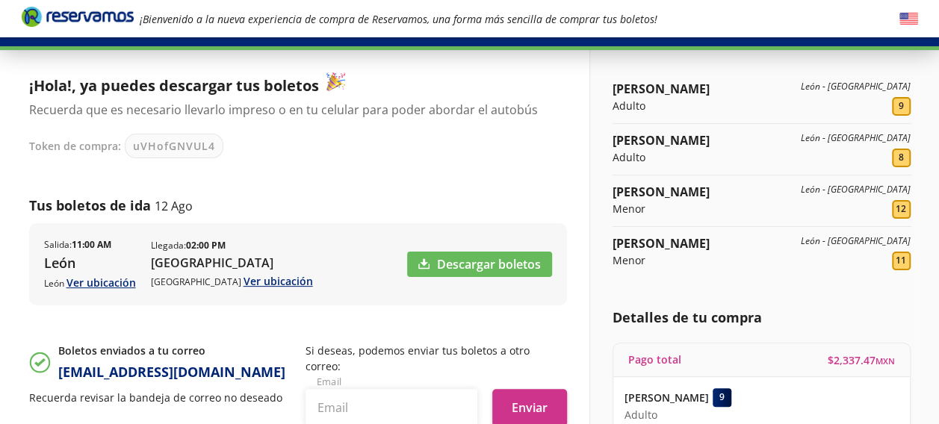
scroll to position [0, 0]
